Goal: Information Seeking & Learning: Learn about a topic

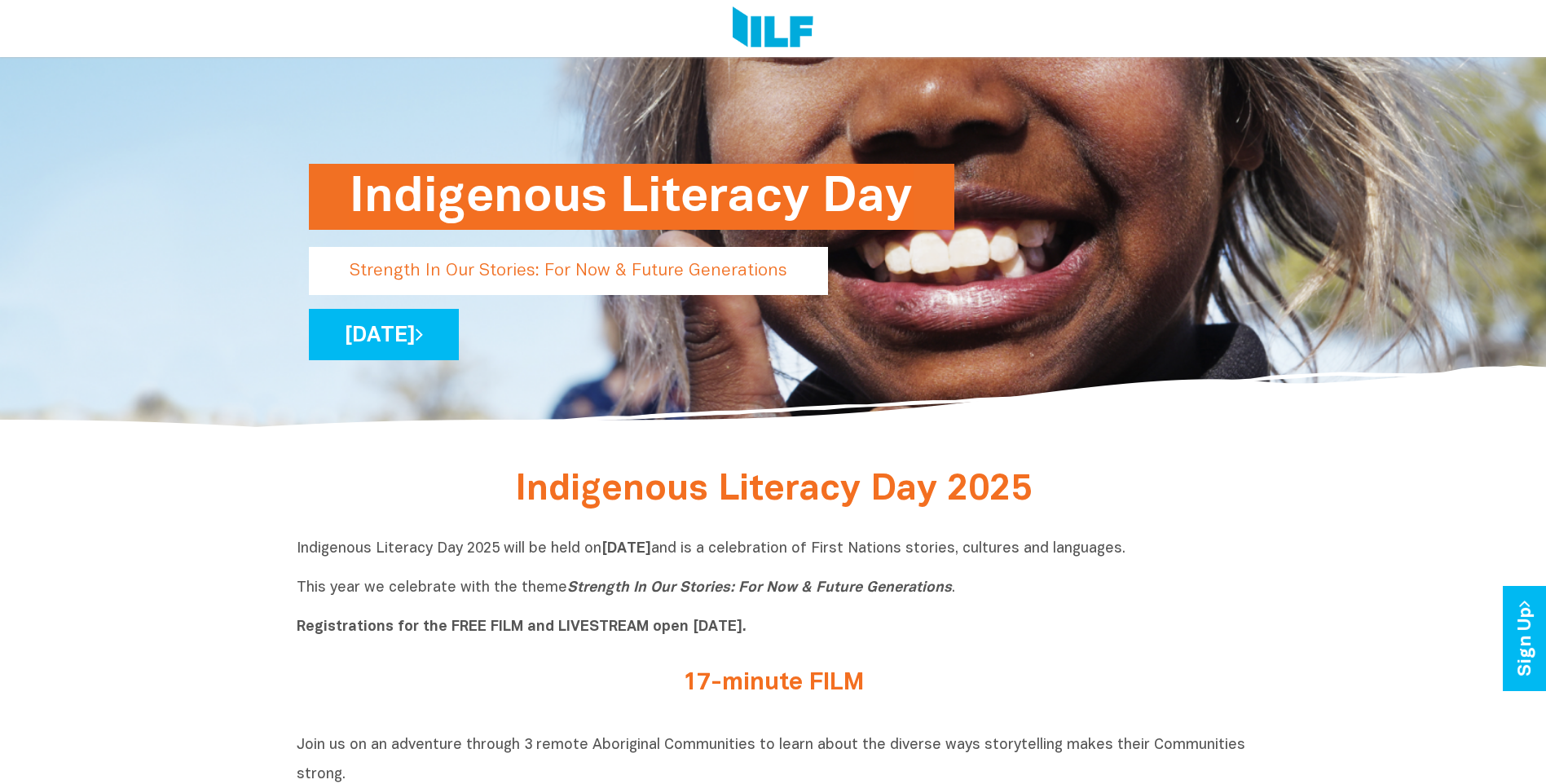
scroll to position [244, 0]
click at [459, 341] on link "[DATE]" at bounding box center [384, 334] width 150 height 51
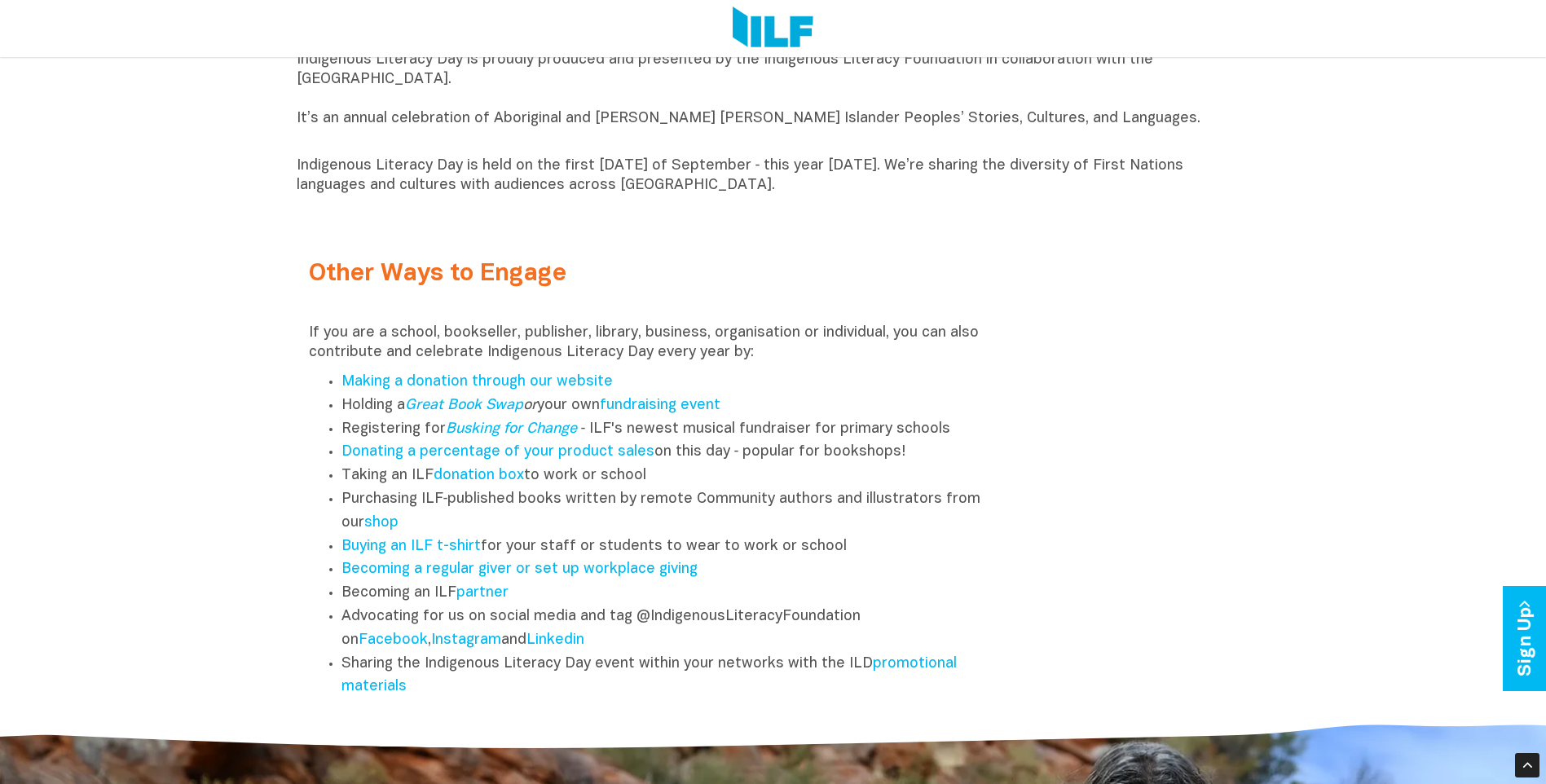
scroll to position [2037, 0]
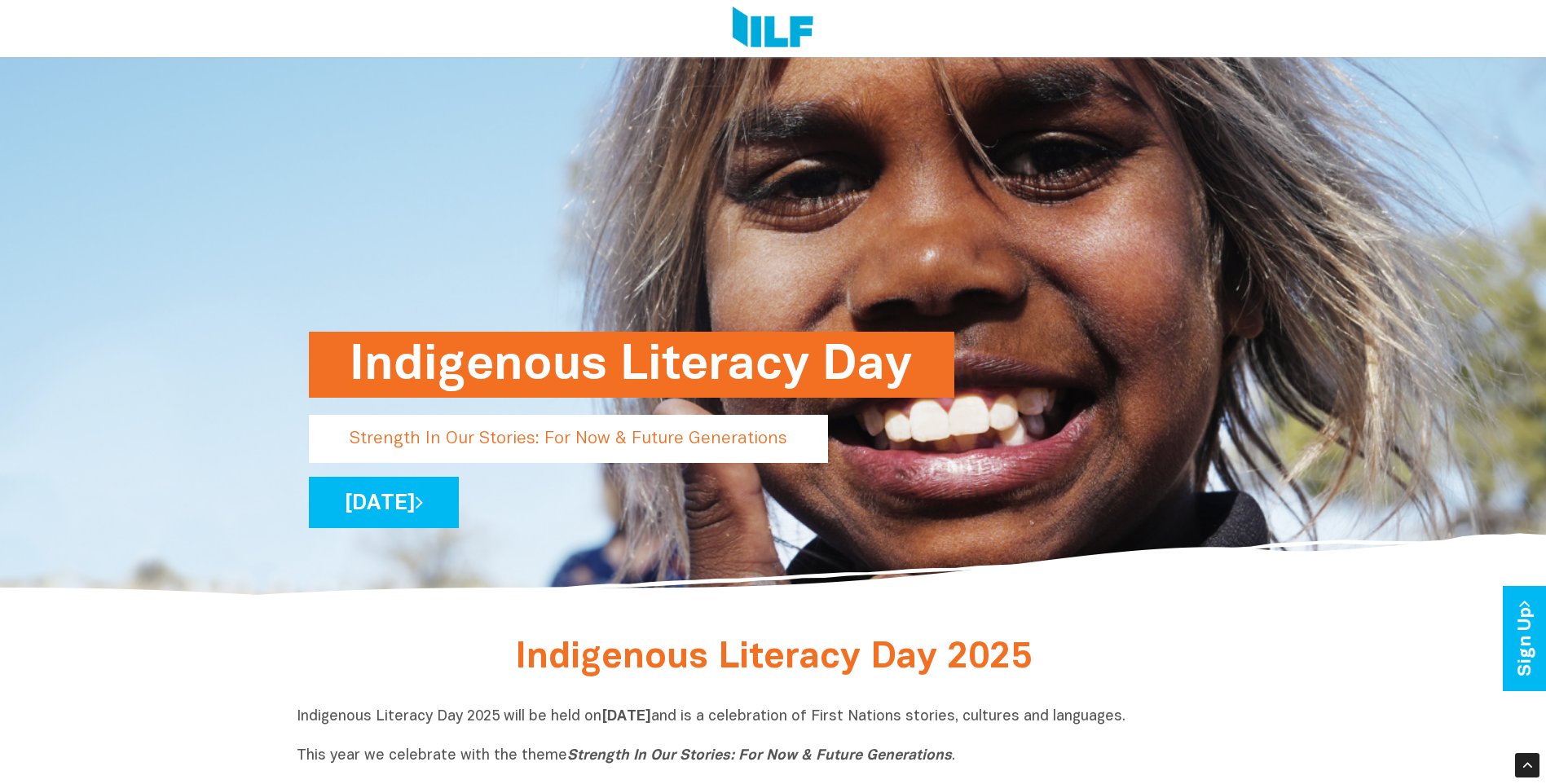
scroll to position [76, 0]
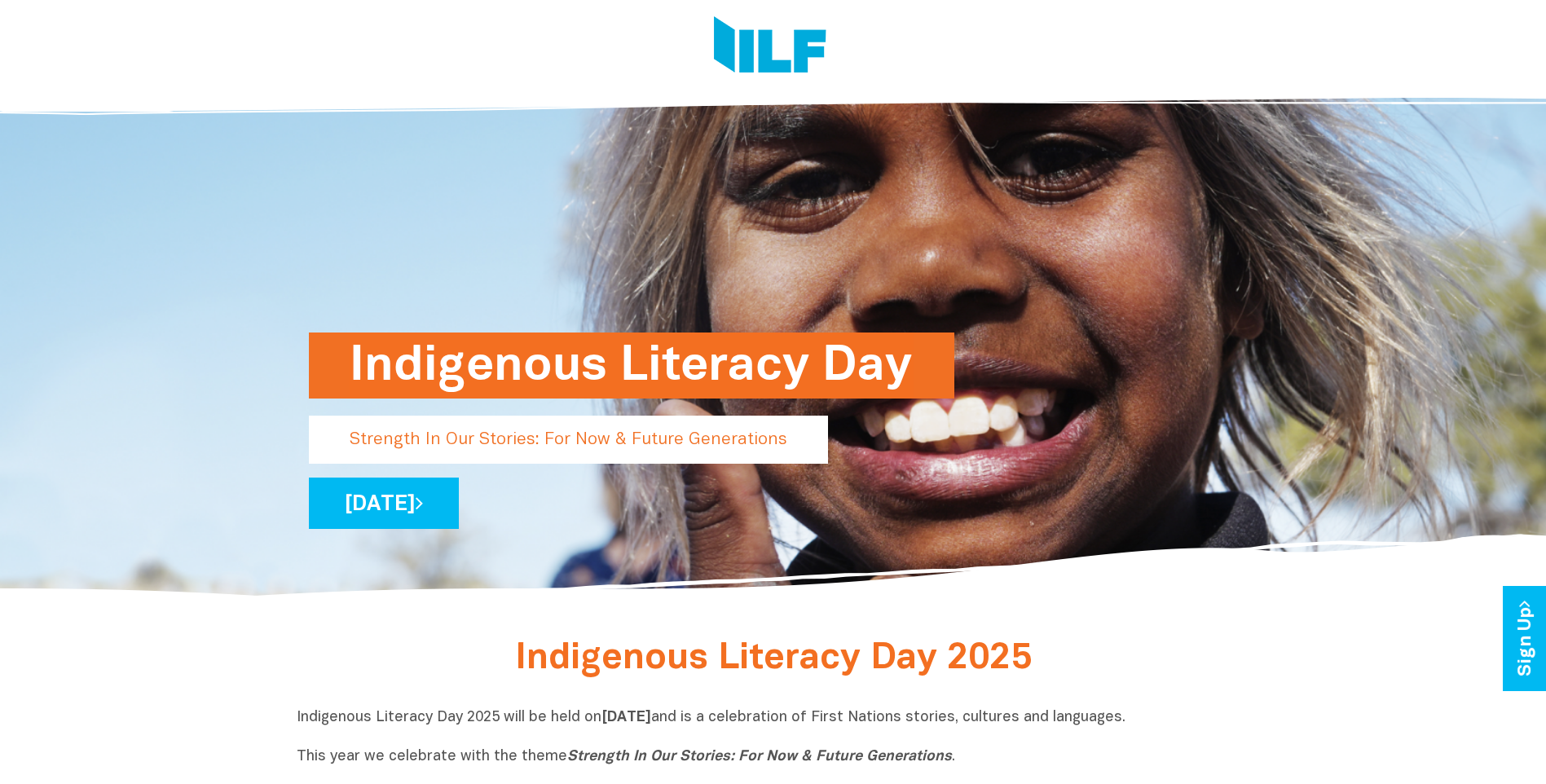
click at [551, 437] on p "Strength In Our Stories: For Now & Future Generations" at bounding box center [568, 440] width 519 height 48
click at [459, 508] on link "[DATE]" at bounding box center [384, 503] width 150 height 51
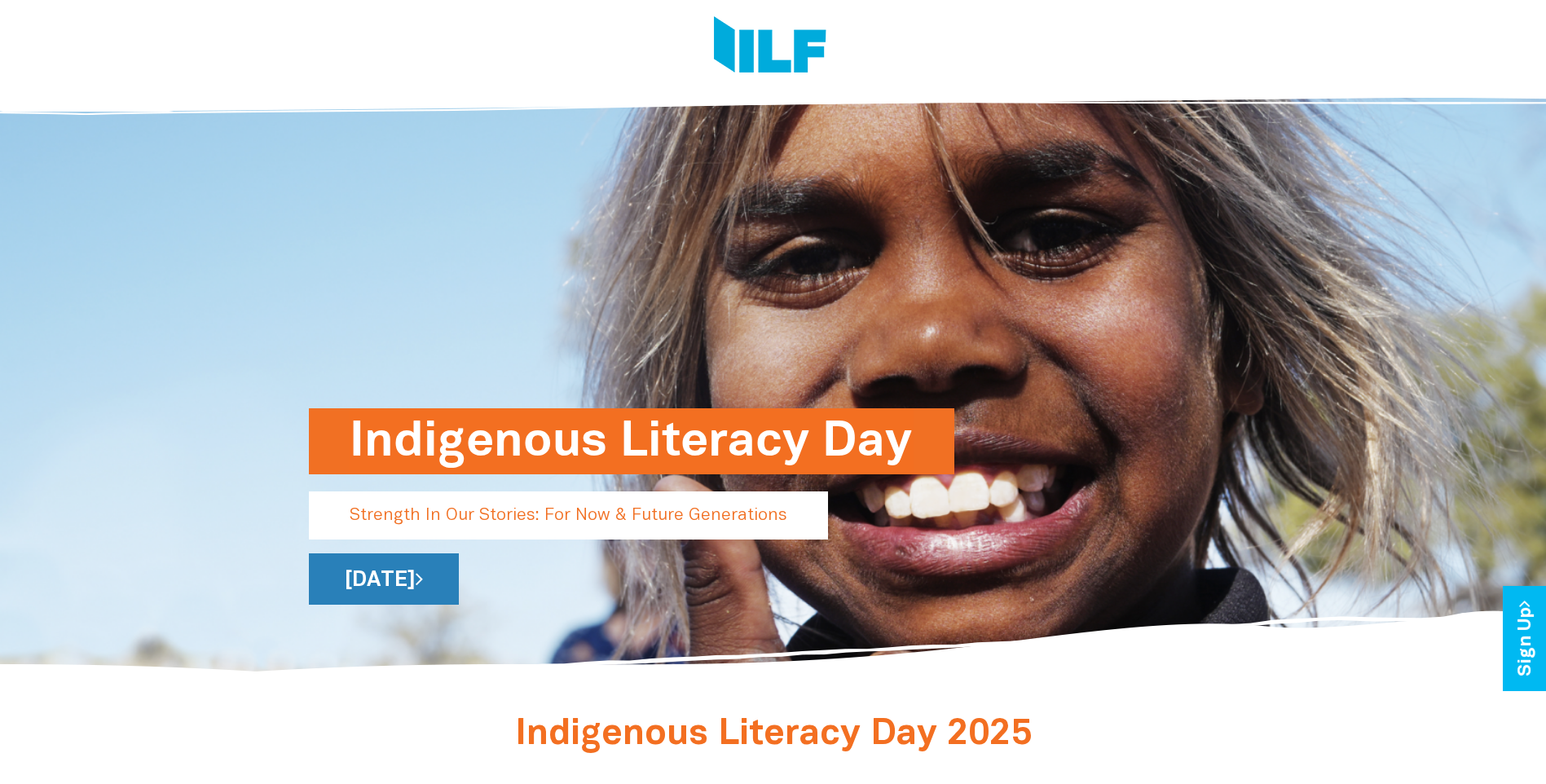
click at [459, 582] on link "[DATE]" at bounding box center [384, 578] width 150 height 51
click at [711, 426] on h1 "Indigenous Literacy Day" at bounding box center [631, 441] width 564 height 66
